Goal: Task Accomplishment & Management: Use online tool/utility

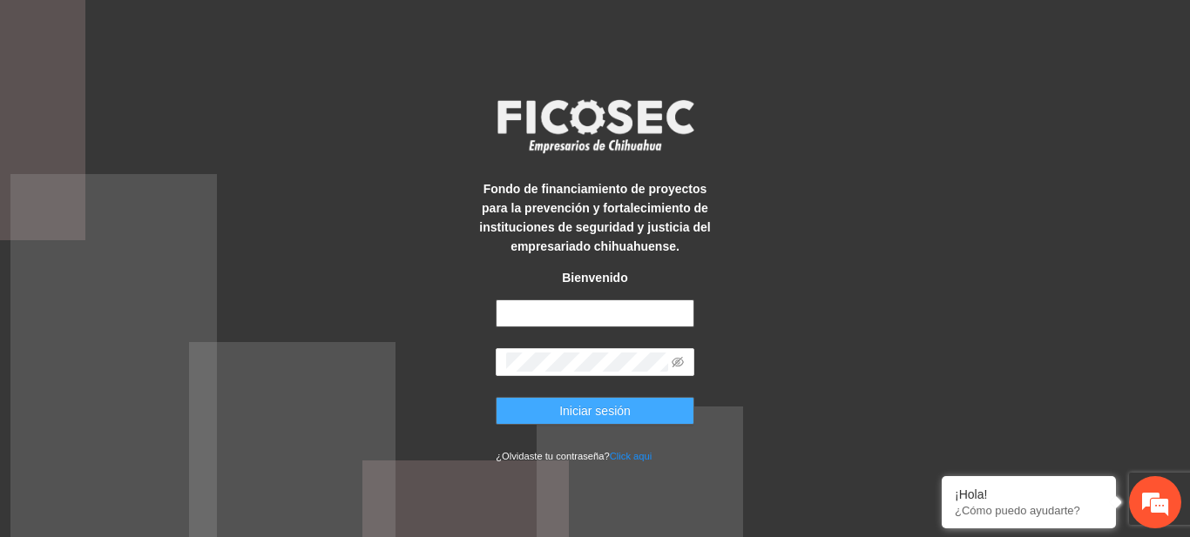
type input "**********"
click at [538, 409] on button "Iniciar sesión" at bounding box center [595, 411] width 199 height 28
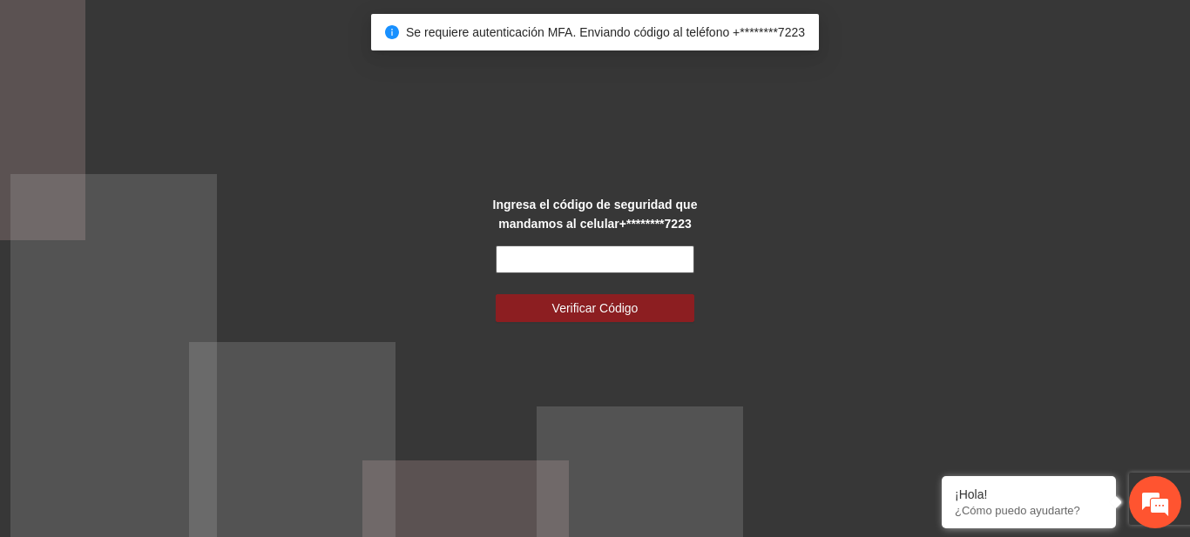
click at [529, 253] on input "text" at bounding box center [595, 260] width 199 height 28
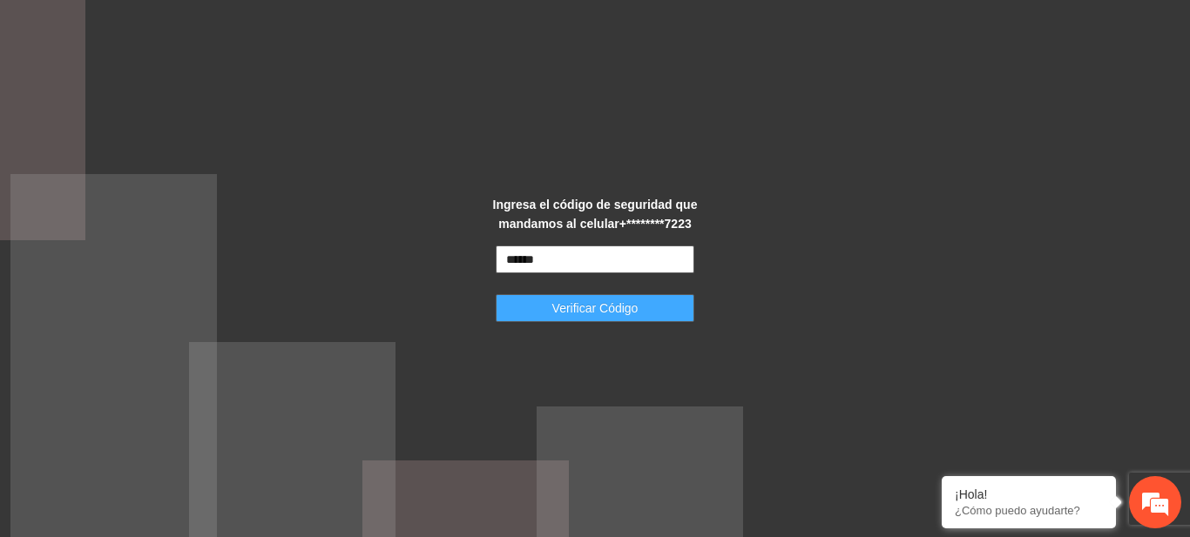
type input "******"
click at [597, 302] on span "Verificar Código" at bounding box center [595, 308] width 86 height 19
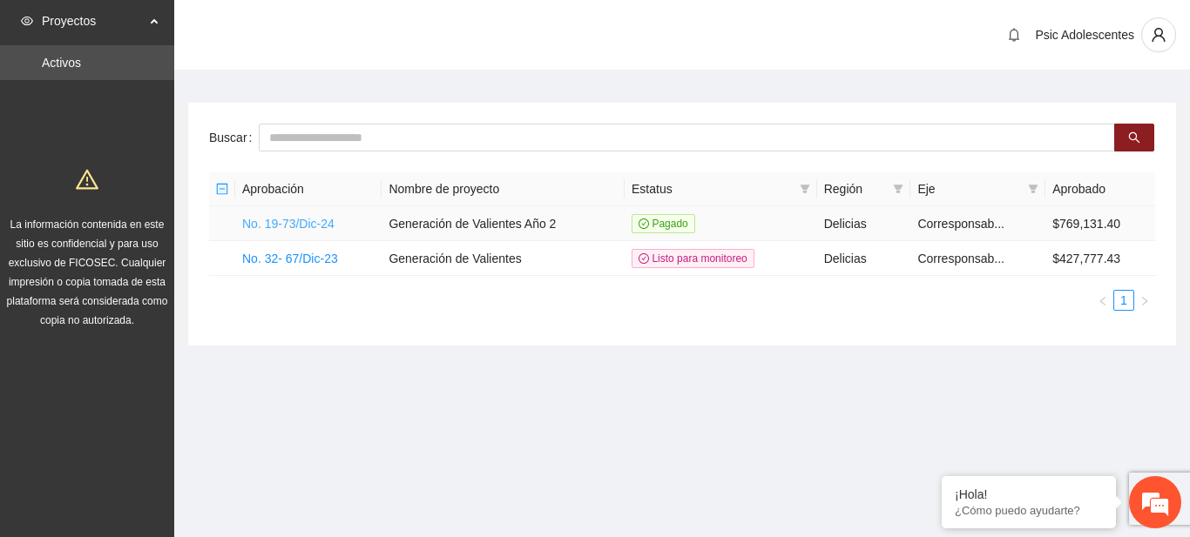
click at [266, 217] on link "No. 19-73/Dic-24" at bounding box center [288, 224] width 92 height 14
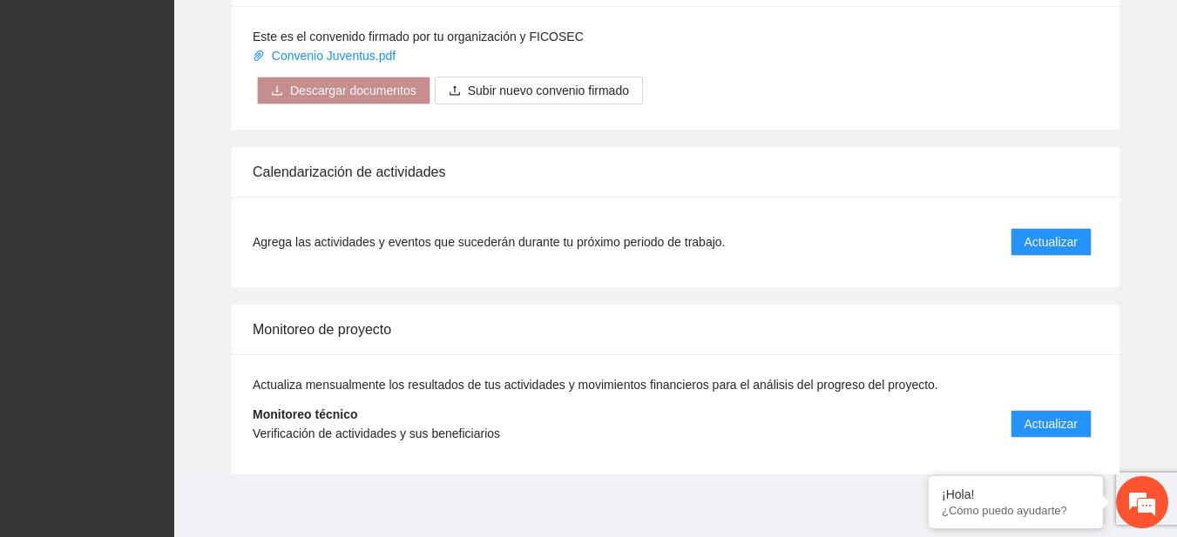
scroll to position [1445, 0]
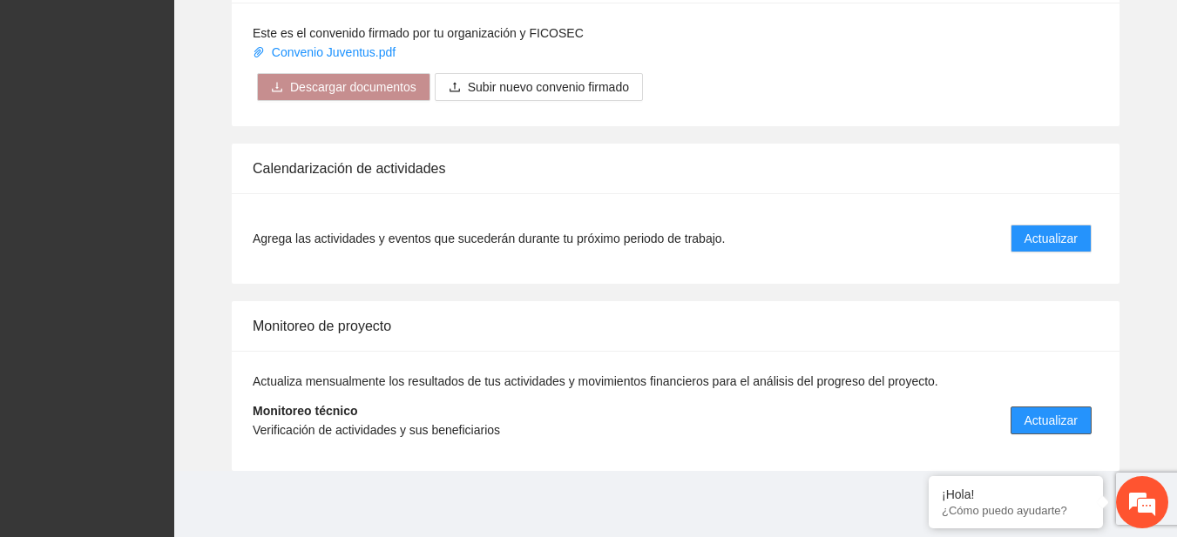
click at [1036, 421] on span "Actualizar" at bounding box center [1050, 420] width 53 height 19
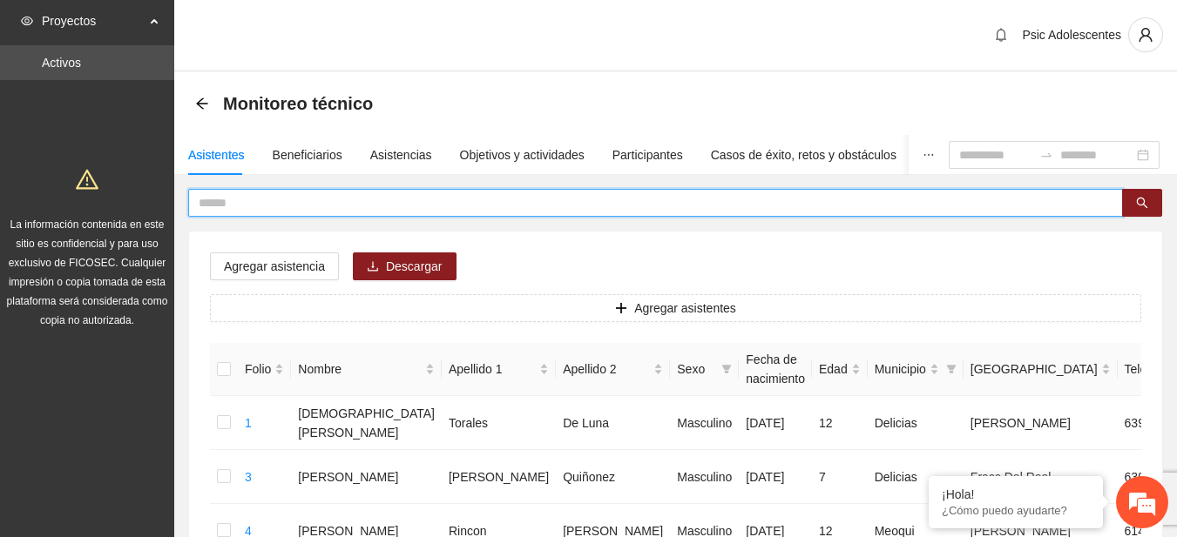
click at [329, 193] on input "text" at bounding box center [649, 202] width 900 height 19
type input "*****"
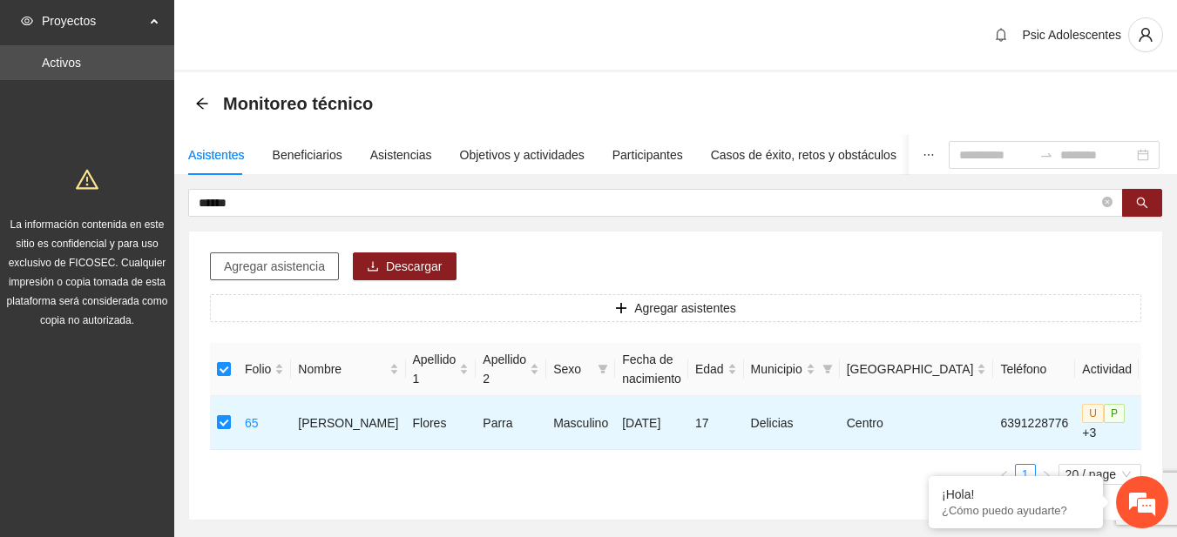
click at [306, 266] on span "Agregar asistencia" at bounding box center [274, 266] width 101 height 19
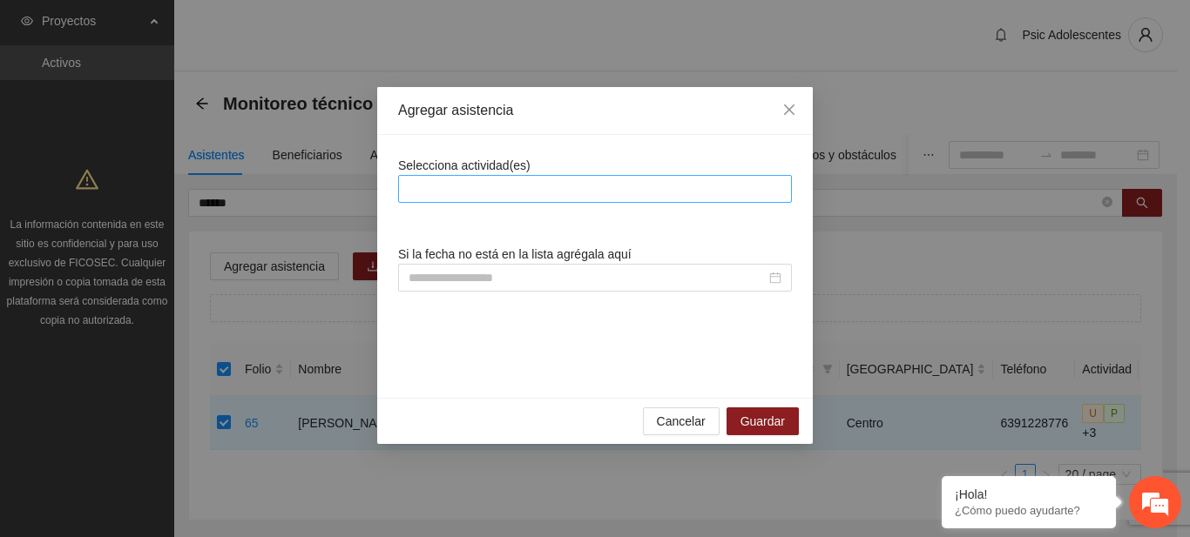
click at [483, 192] on div at bounding box center [594, 189] width 385 height 21
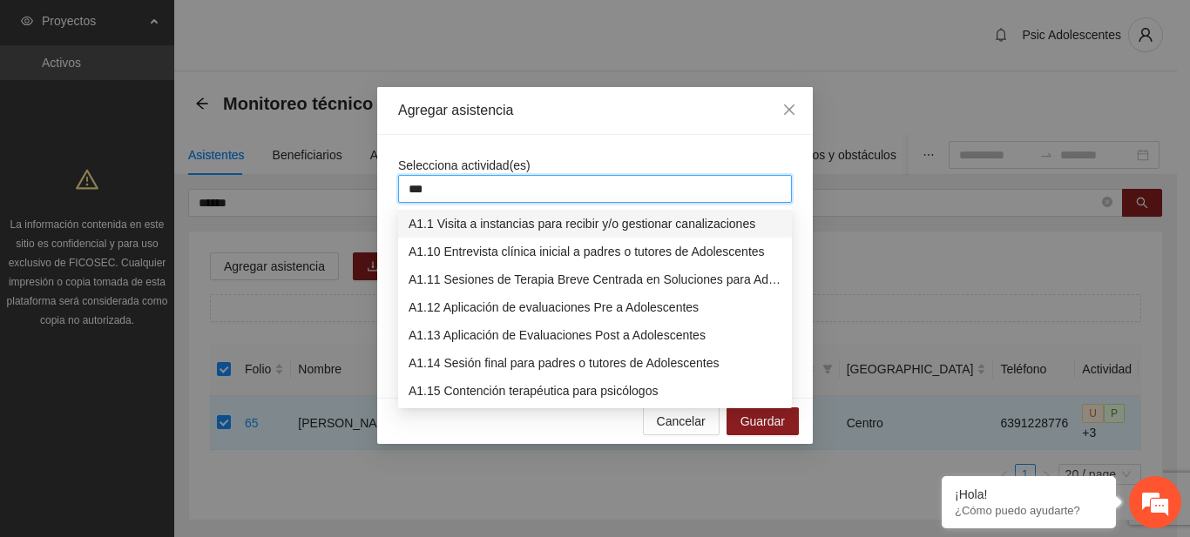
type input "****"
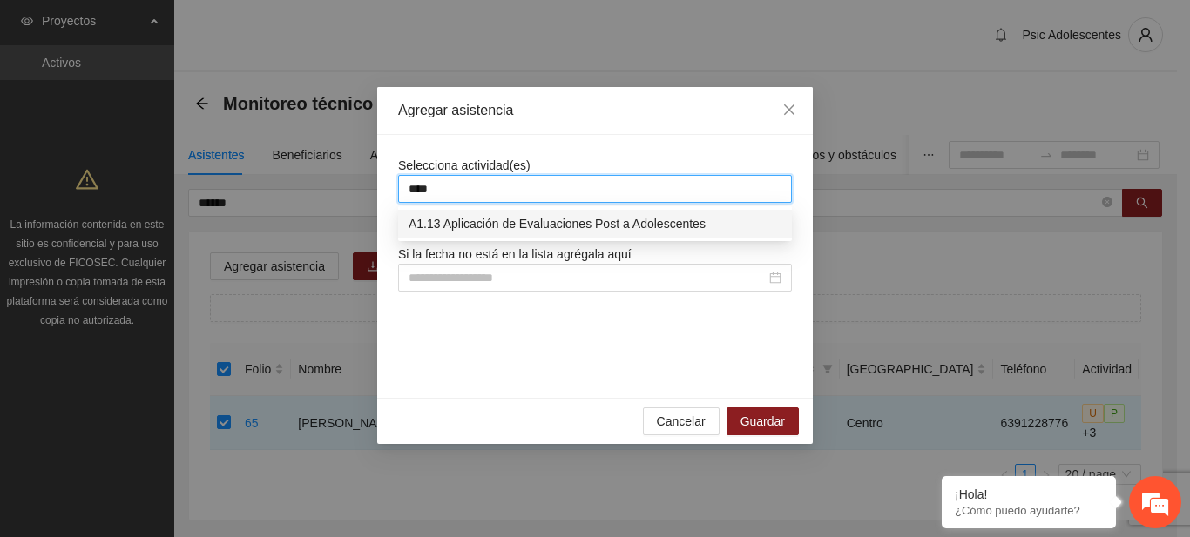
click at [509, 225] on div "A1.13 Aplicación de Evaluaciones Post a Adolescentes" at bounding box center [594, 223] width 373 height 19
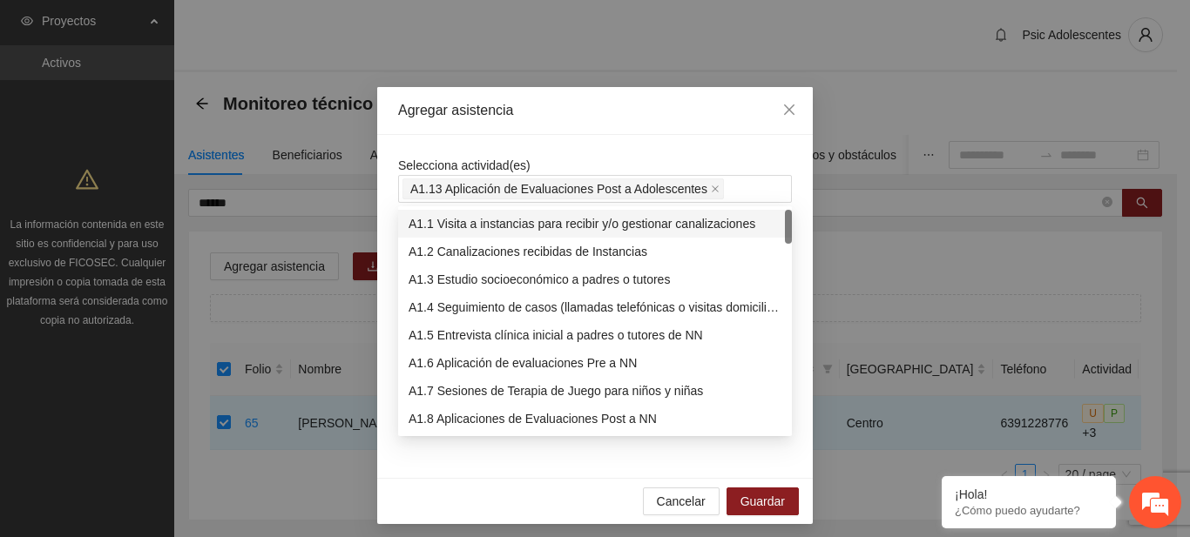
click at [673, 144] on div "Selecciona actividad(es) A1.13 Aplicación de Evaluaciones Post a Adolescentes S…" at bounding box center [594, 306] width 435 height 343
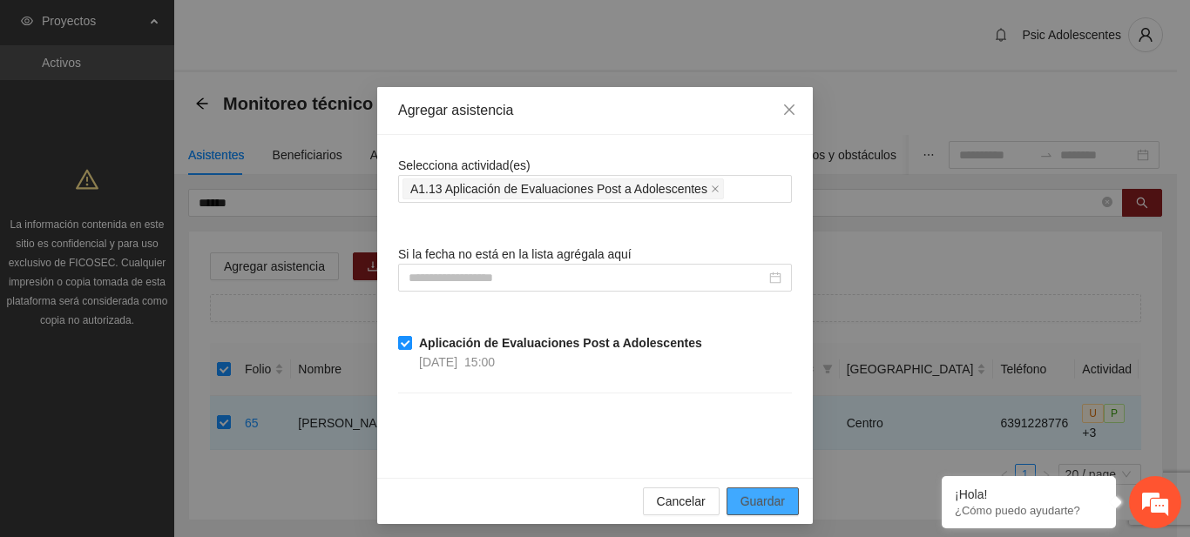
click at [752, 500] on span "Guardar" at bounding box center [762, 501] width 44 height 19
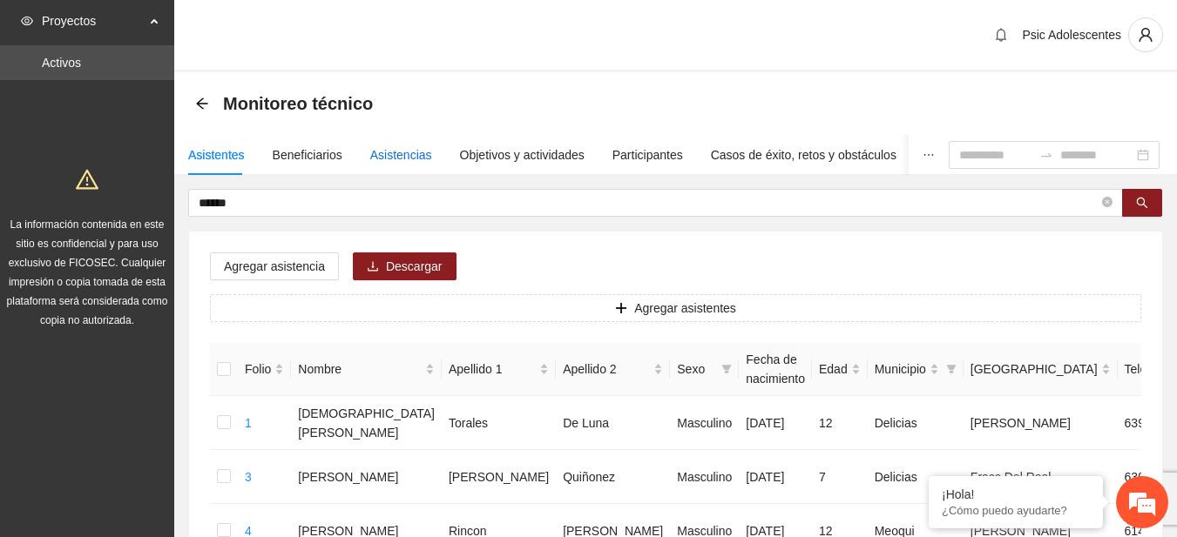
click at [409, 152] on div "Asistencias" at bounding box center [401, 154] width 62 height 19
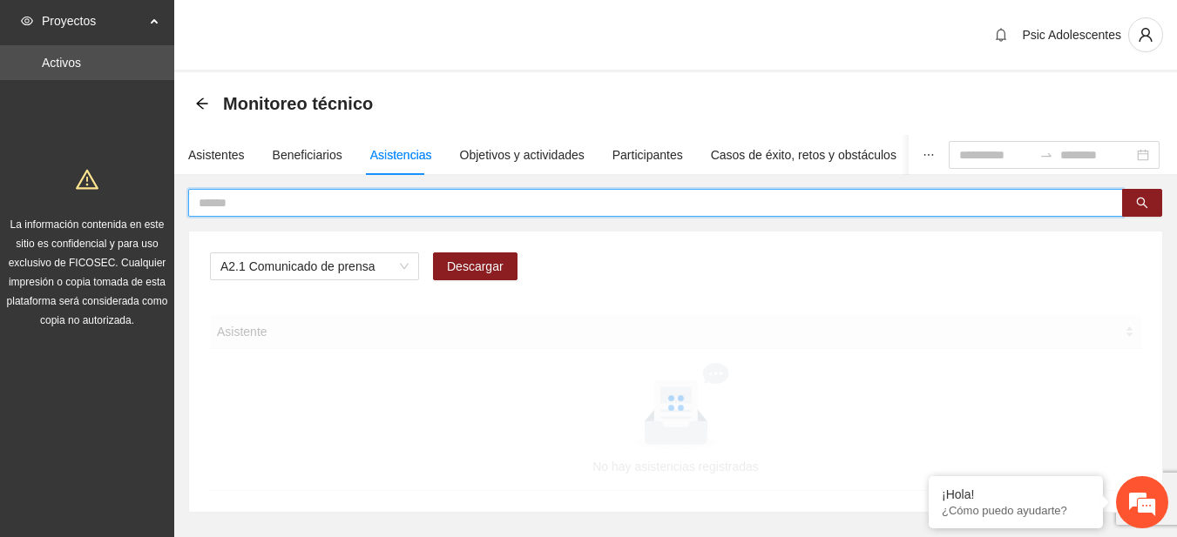
click at [320, 206] on input "text" at bounding box center [649, 202] width 900 height 19
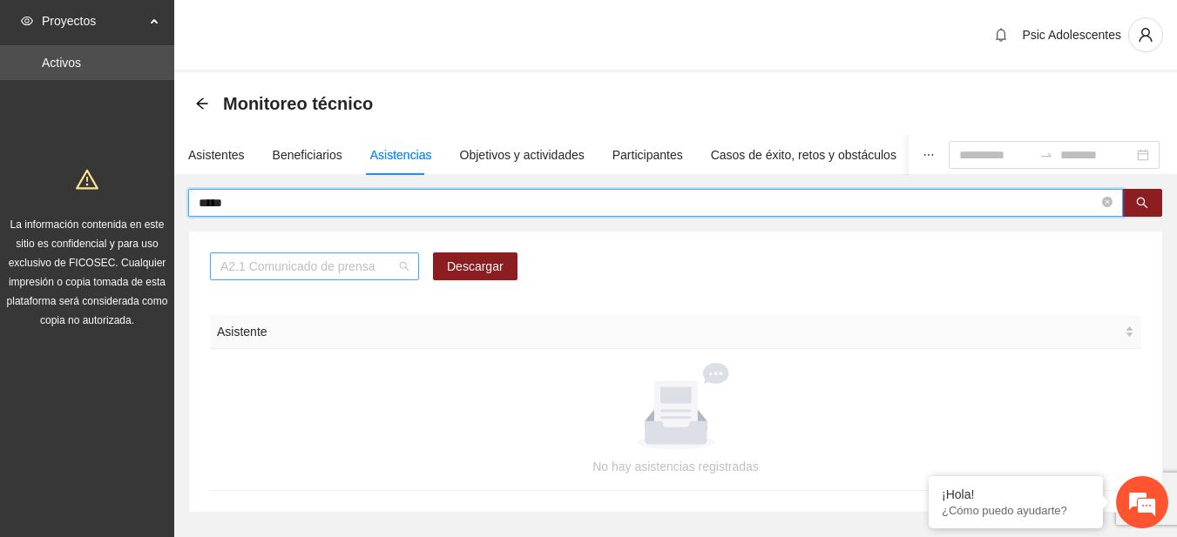
click at [411, 266] on div "A2.1 Comunicado de prensa" at bounding box center [314, 267] width 209 height 28
type input "*****"
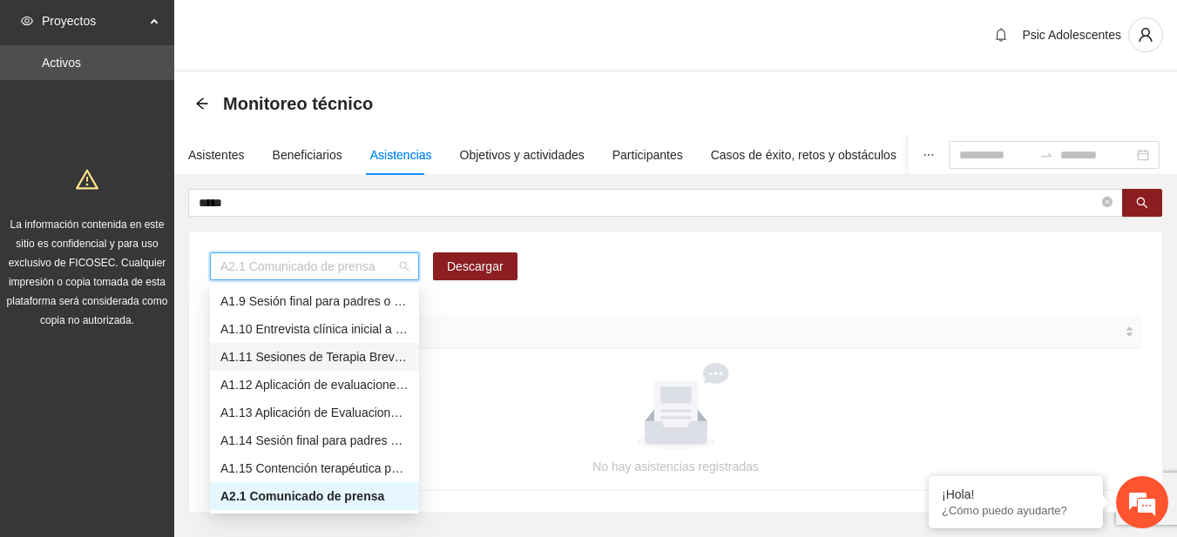
click at [284, 350] on div "A1.11 Sesiones de Terapia Breve Centrada en Soluciones para Adolescentes" at bounding box center [314, 356] width 188 height 19
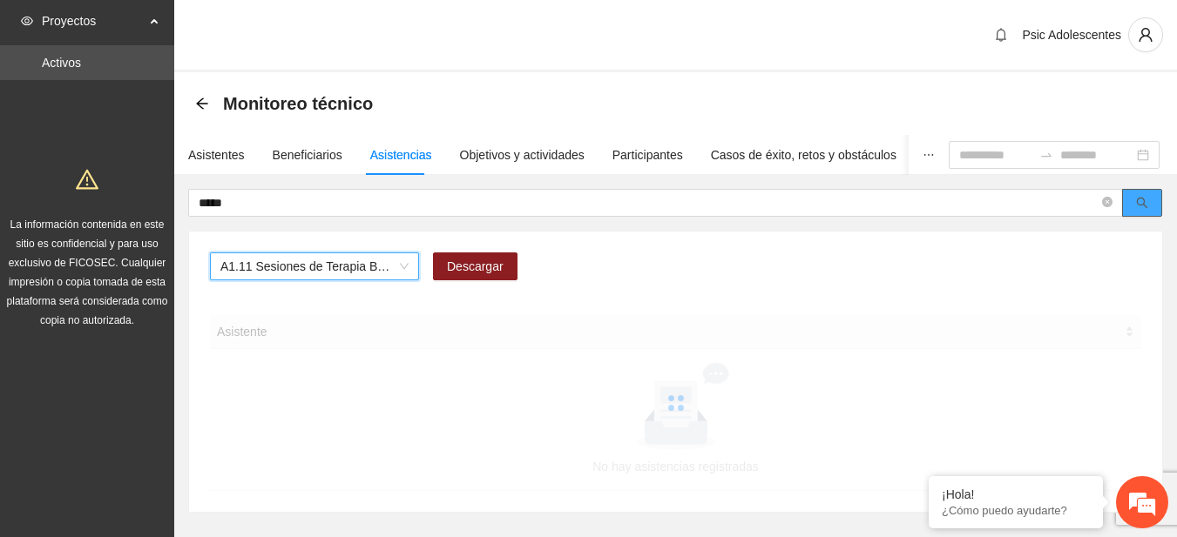
click at [1148, 206] on button "button" at bounding box center [1142, 203] width 40 height 28
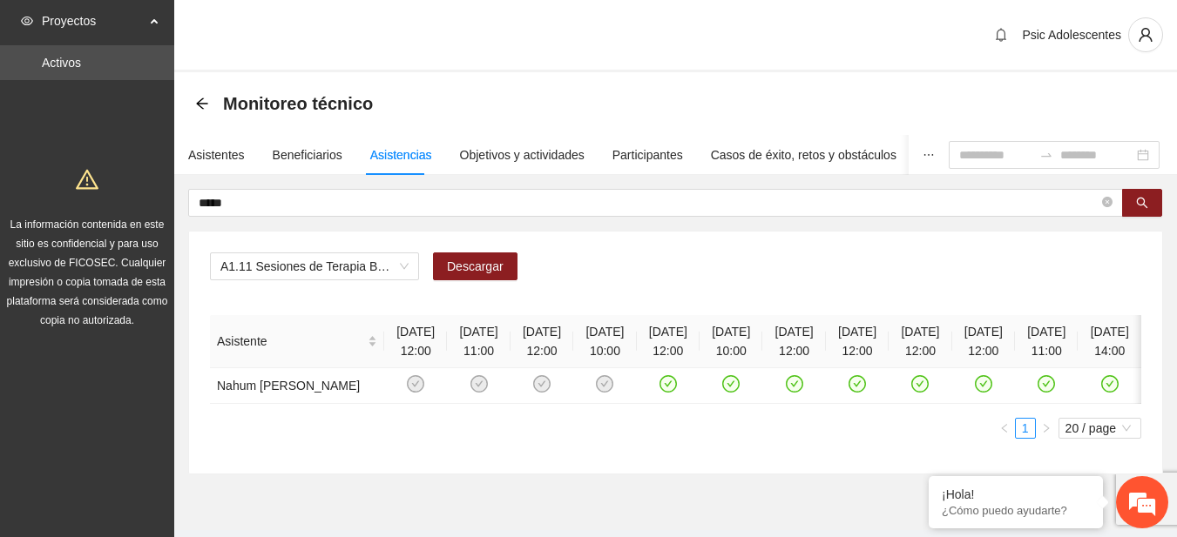
scroll to position [0, 84]
click at [404, 269] on span "A1.11 Sesiones de Terapia Breve Centrada en Soluciones para Adolescentes" at bounding box center [314, 266] width 188 height 26
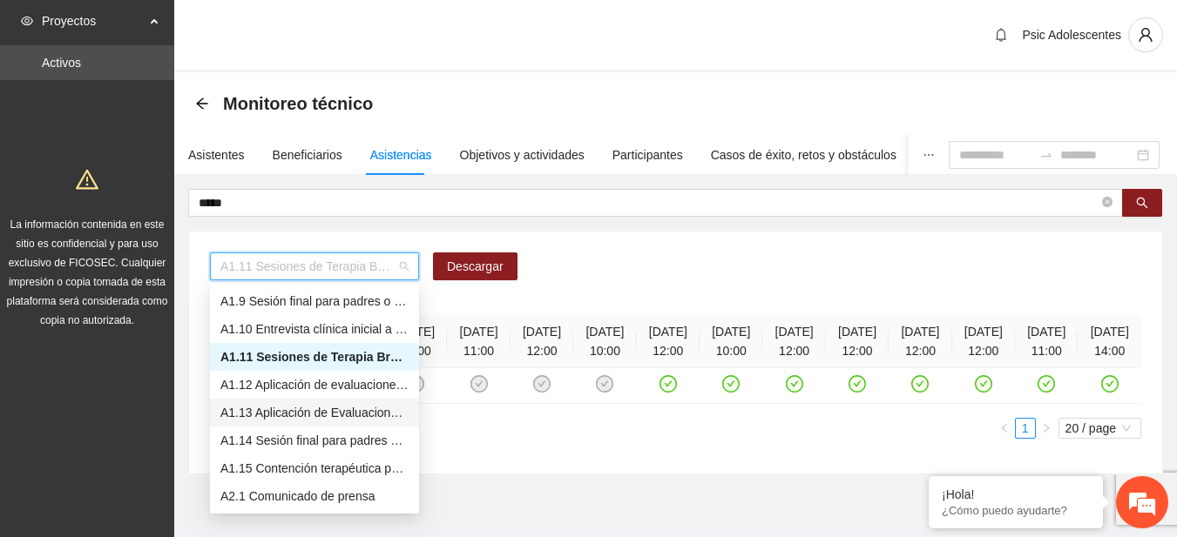
click at [237, 405] on div "A1.13 Aplicación de Evaluaciones Post a Adolescentes" at bounding box center [314, 412] width 188 height 19
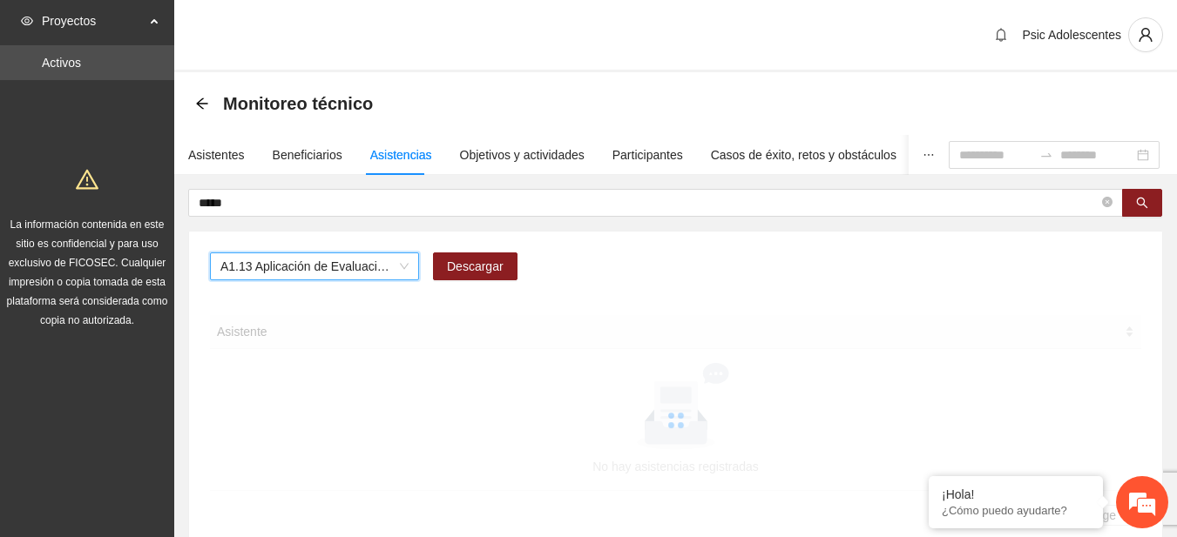
scroll to position [0, 0]
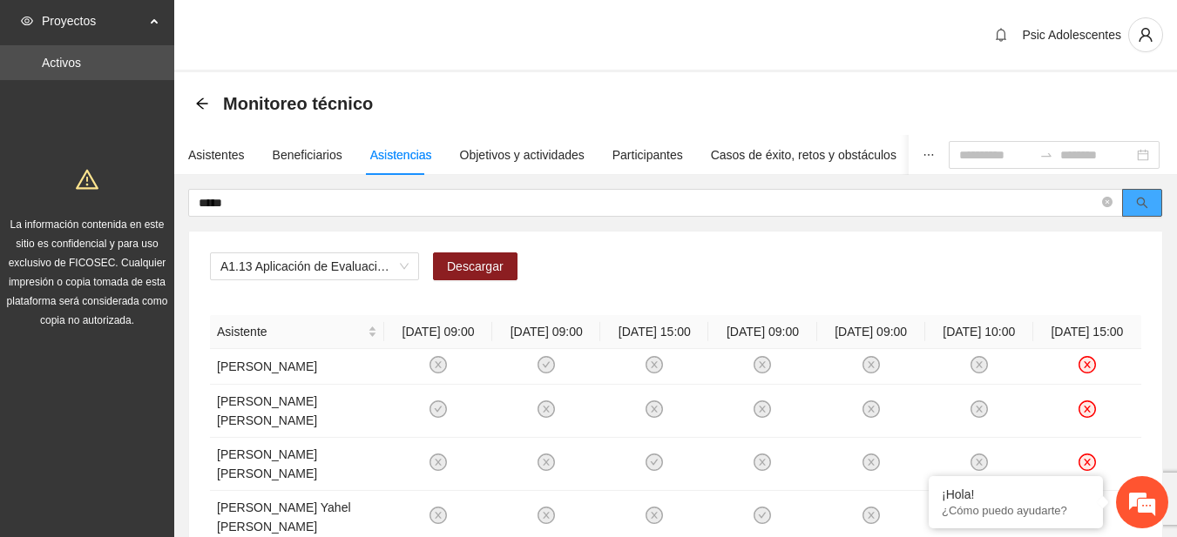
click at [1134, 214] on button "button" at bounding box center [1142, 203] width 40 height 28
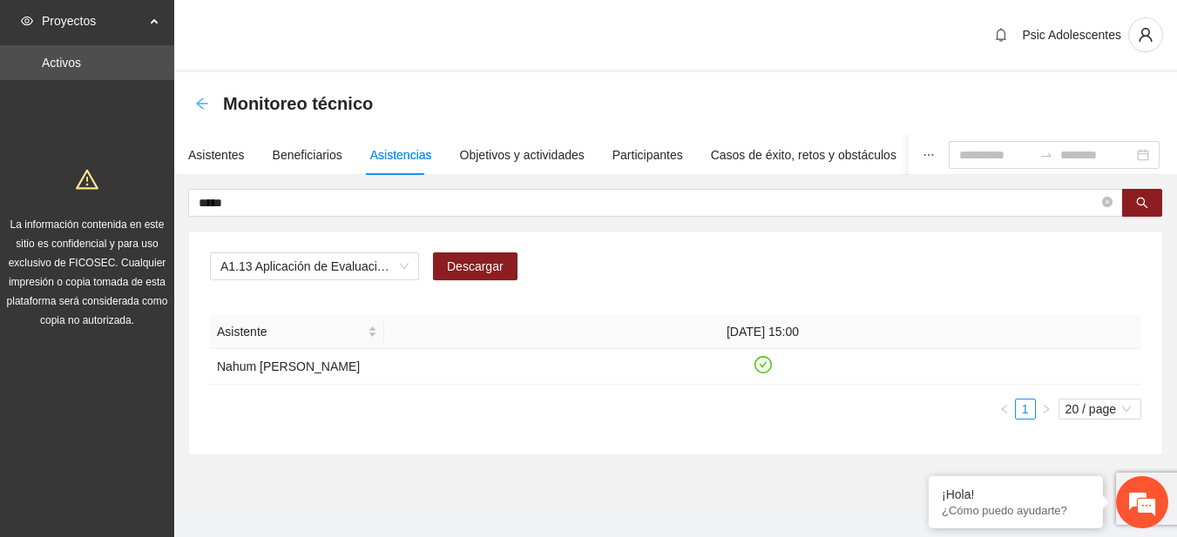
click at [200, 102] on icon "arrow-left" at bounding box center [202, 104] width 14 height 14
